Goal: Check status: Check status

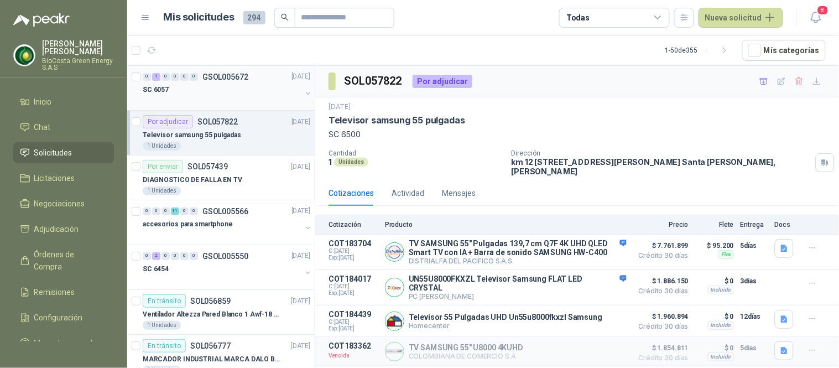
click at [195, 66] on div "0 1 0 0 0 0 GSOL005672 [DATE] SC 6057" at bounding box center [220, 88] width 187 height 45
click at [183, 109] on div "0 1 0 0 0 0 GSOL005672 [DATE] SC 6057" at bounding box center [220, 88] width 187 height 45
click at [216, 96] on div "SC 6057" at bounding box center [222, 89] width 159 height 13
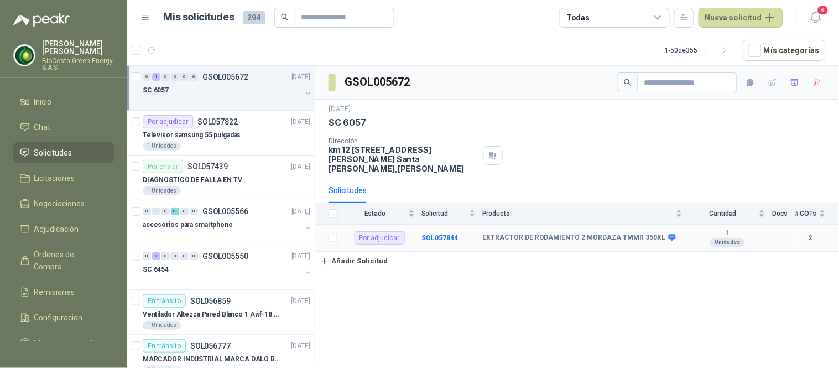
click at [455, 233] on td "SOL057844" at bounding box center [451, 237] width 61 height 27
click at [448, 234] on b "SOL057844" at bounding box center [439, 238] width 36 height 8
